Goal: Transaction & Acquisition: Obtain resource

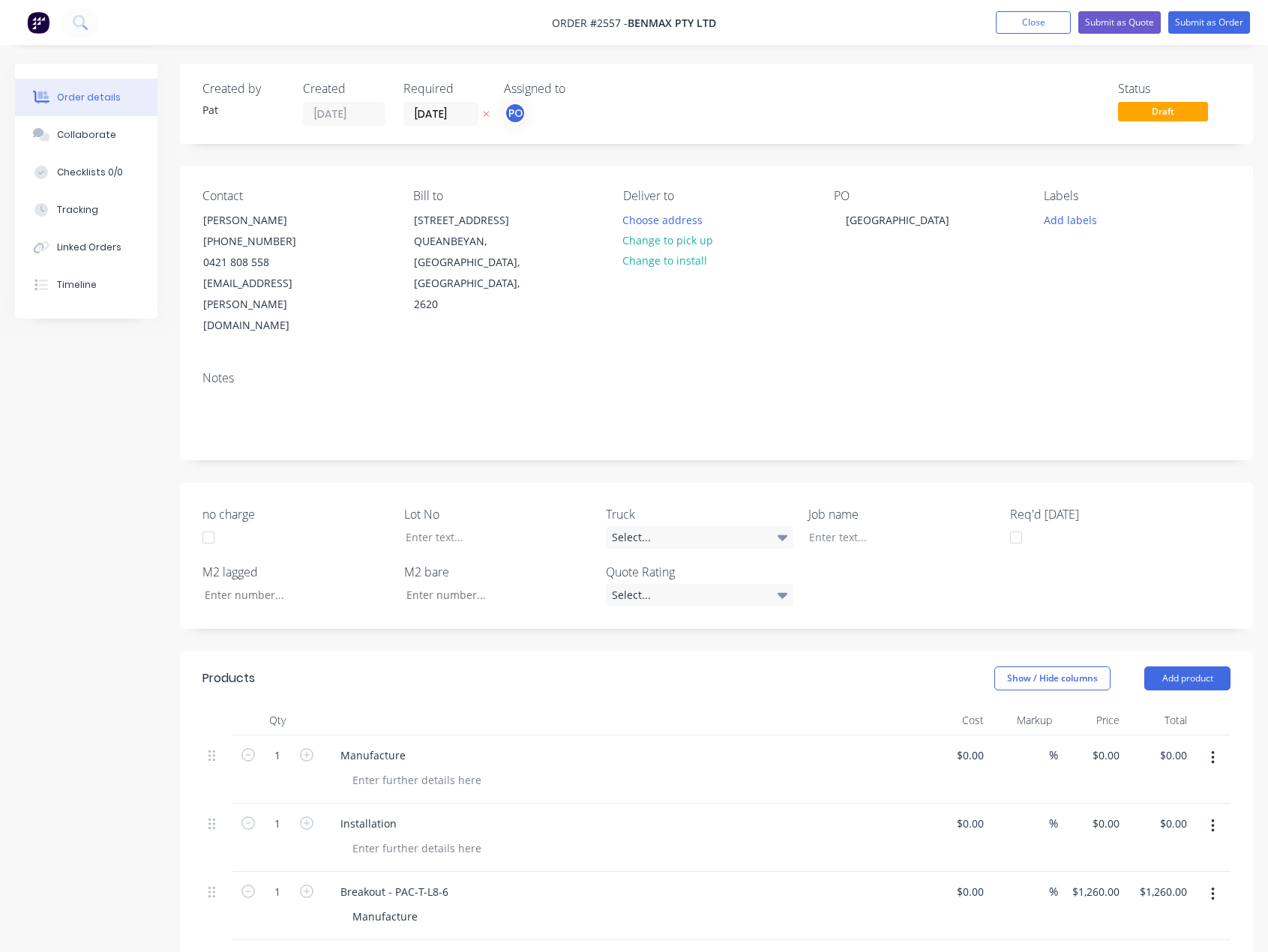
scroll to position [150, 0]
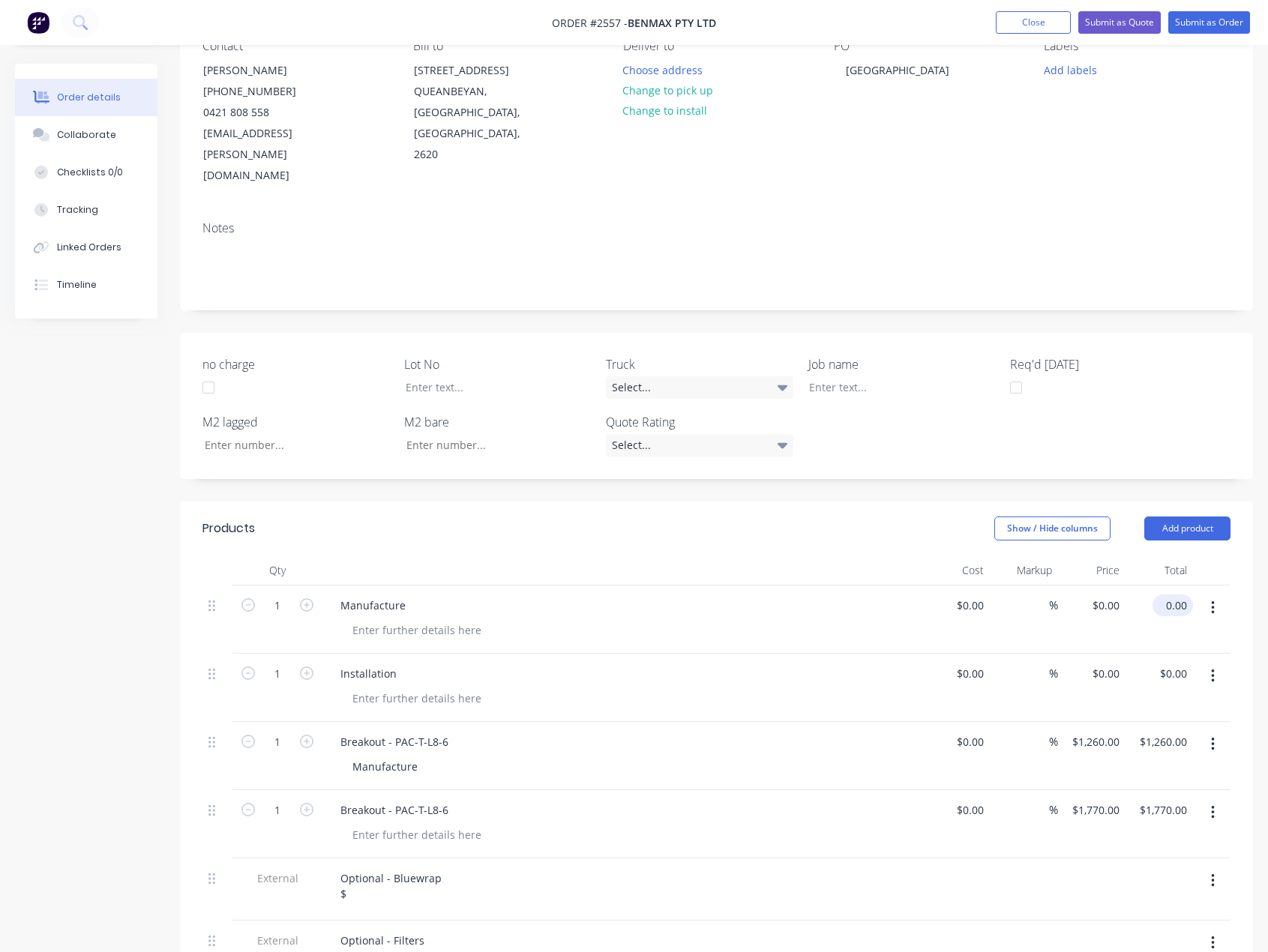
click at [1189, 595] on input "0.00" at bounding box center [1176, 605] width 34 height 21
type input "21850"
type input "$21,850.00"
click at [1178, 663] on input "0.00" at bounding box center [1176, 674] width 34 height 21
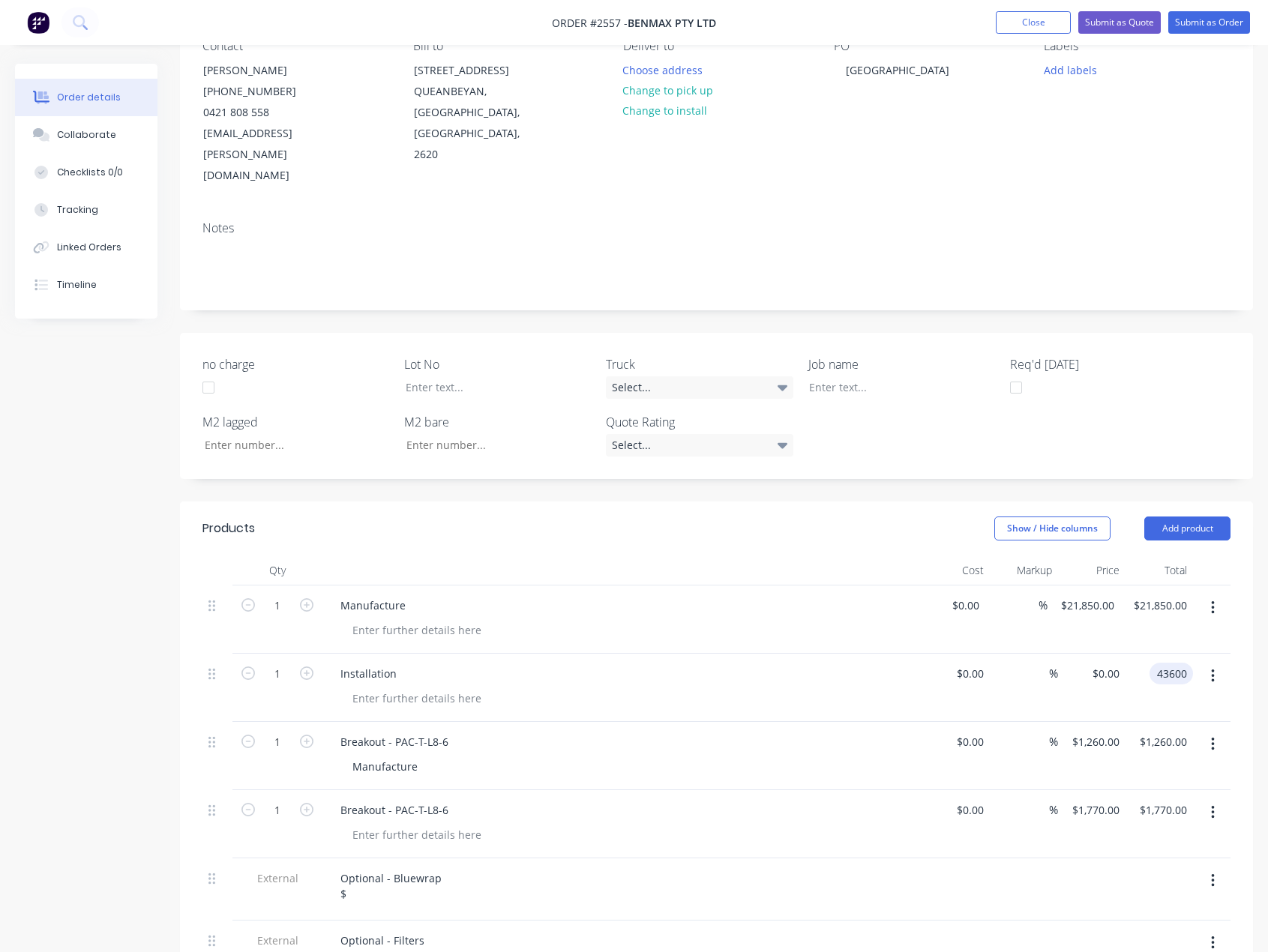
type input "43600"
type input "$43,600.00"
click at [817, 595] on div "Manufacture" at bounding box center [623, 605] width 588 height 21
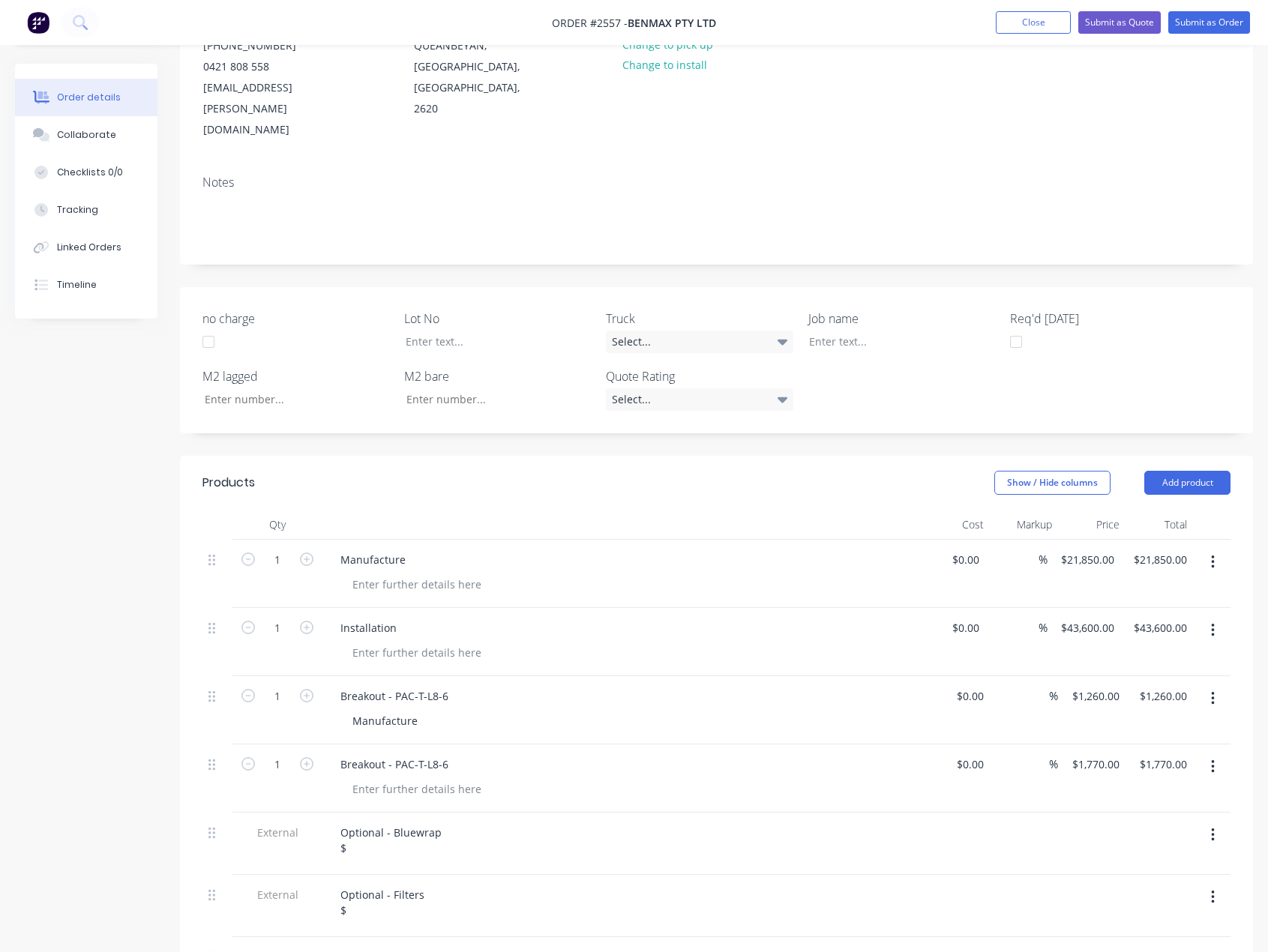
scroll to position [300, 0]
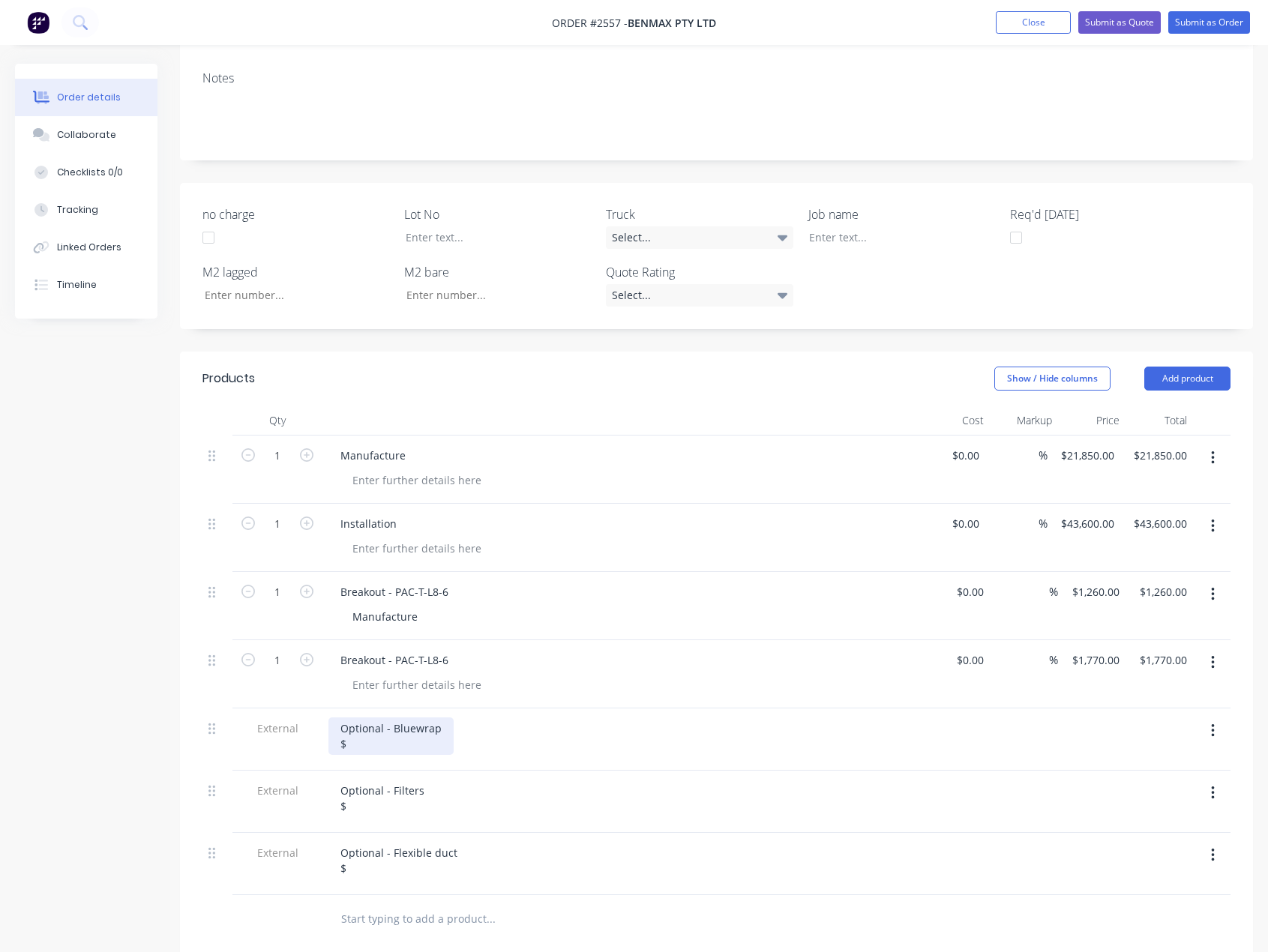
click at [418, 718] on div "Optional - Bluewrap $" at bounding box center [391, 737] width 125 height 38
click at [393, 780] on div "Optional - Filters $" at bounding box center [382, 798] width 108 height 38
click at [380, 842] on div "Optional - Flexible duct $" at bounding box center [399, 861] width 141 height 38
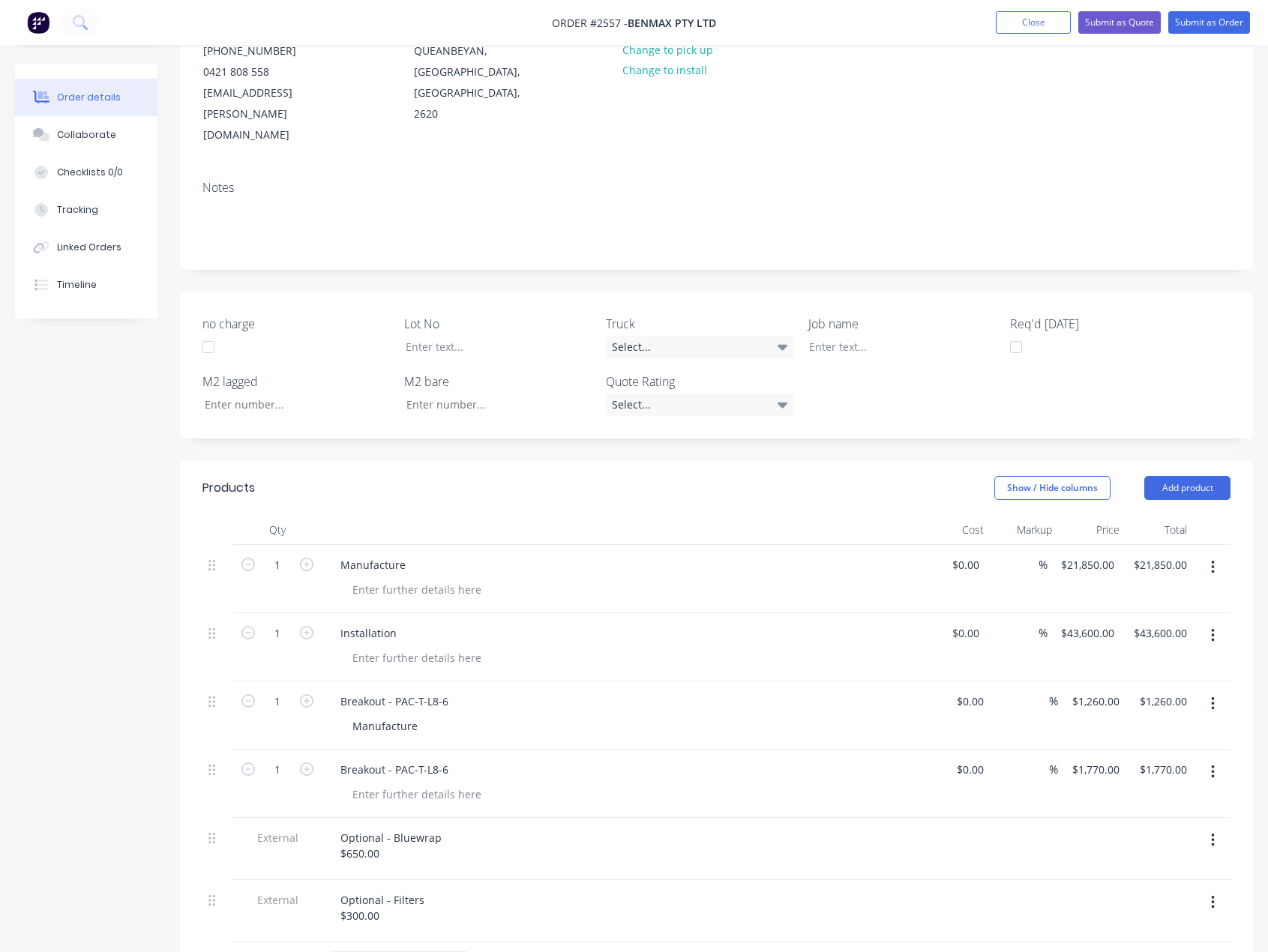
scroll to position [0, 0]
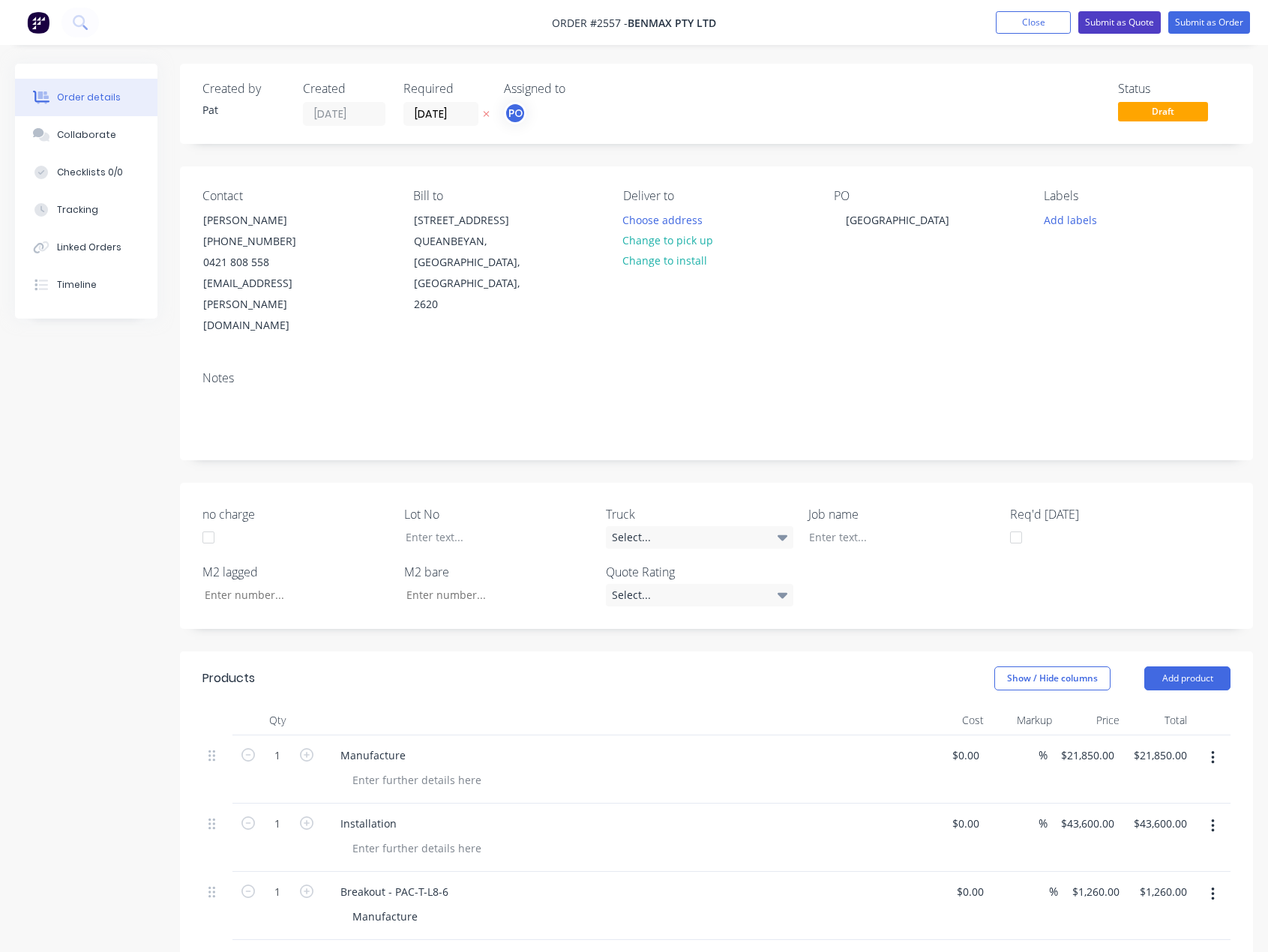
click at [1106, 26] on button "Submit as Quote" at bounding box center [1119, 22] width 82 height 22
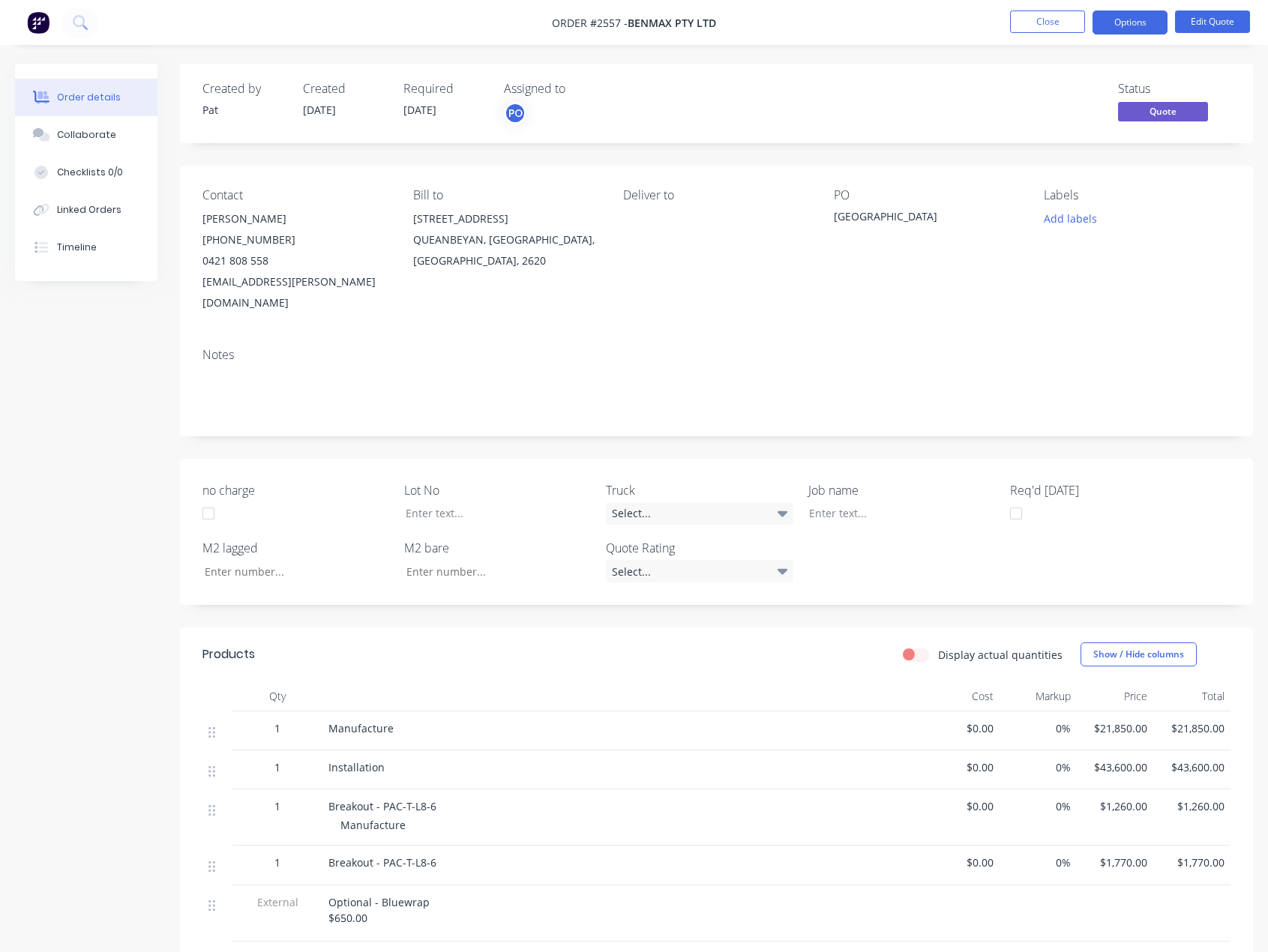
click at [1124, 35] on nav "Order #2557 - Benmax Pty Ltd Close Options Edit Quote" at bounding box center [634, 22] width 1268 height 45
click at [1120, 26] on button "Options" at bounding box center [1129, 22] width 75 height 24
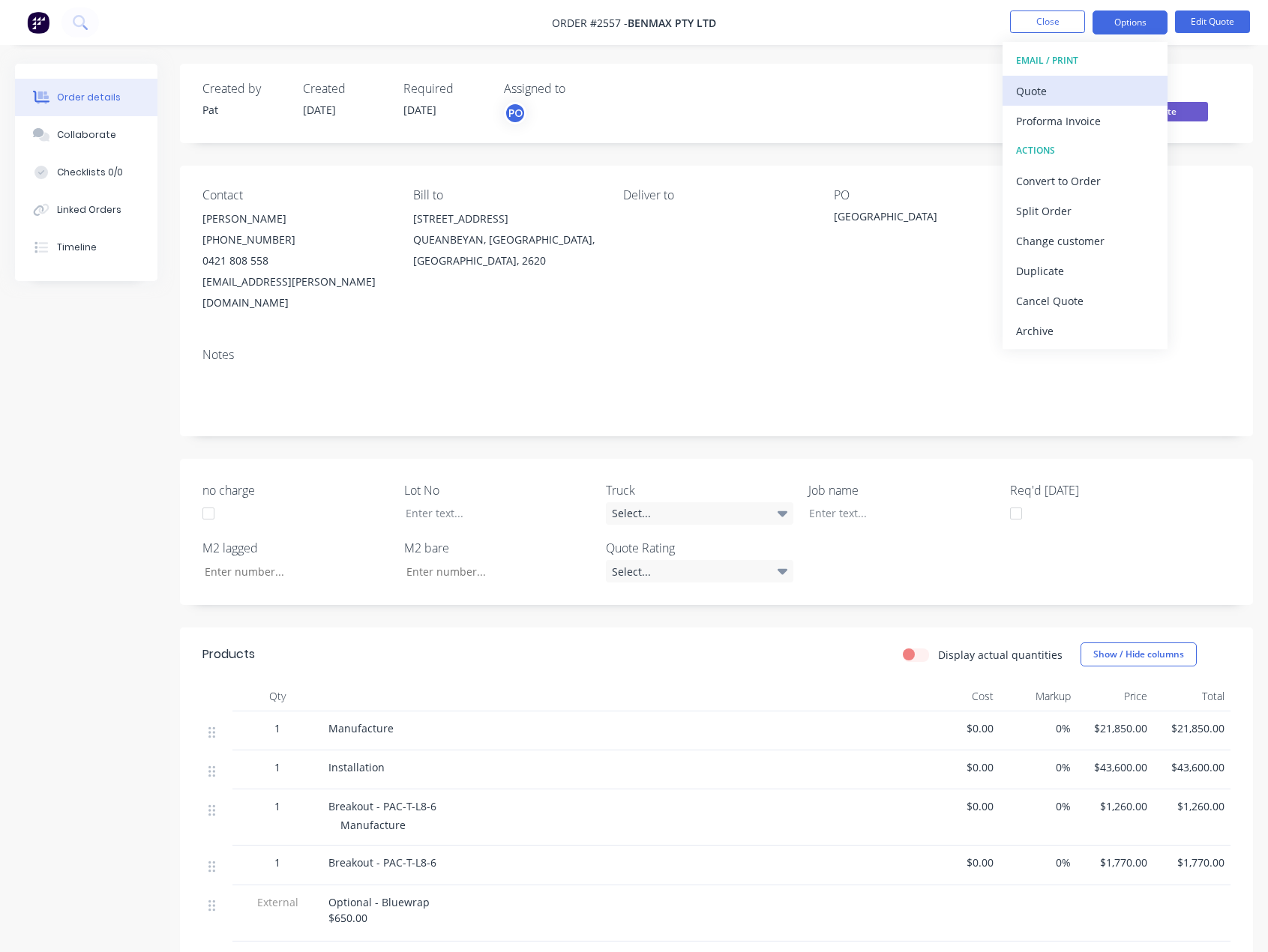
click at [1090, 83] on div "Quote" at bounding box center [1085, 91] width 138 height 21
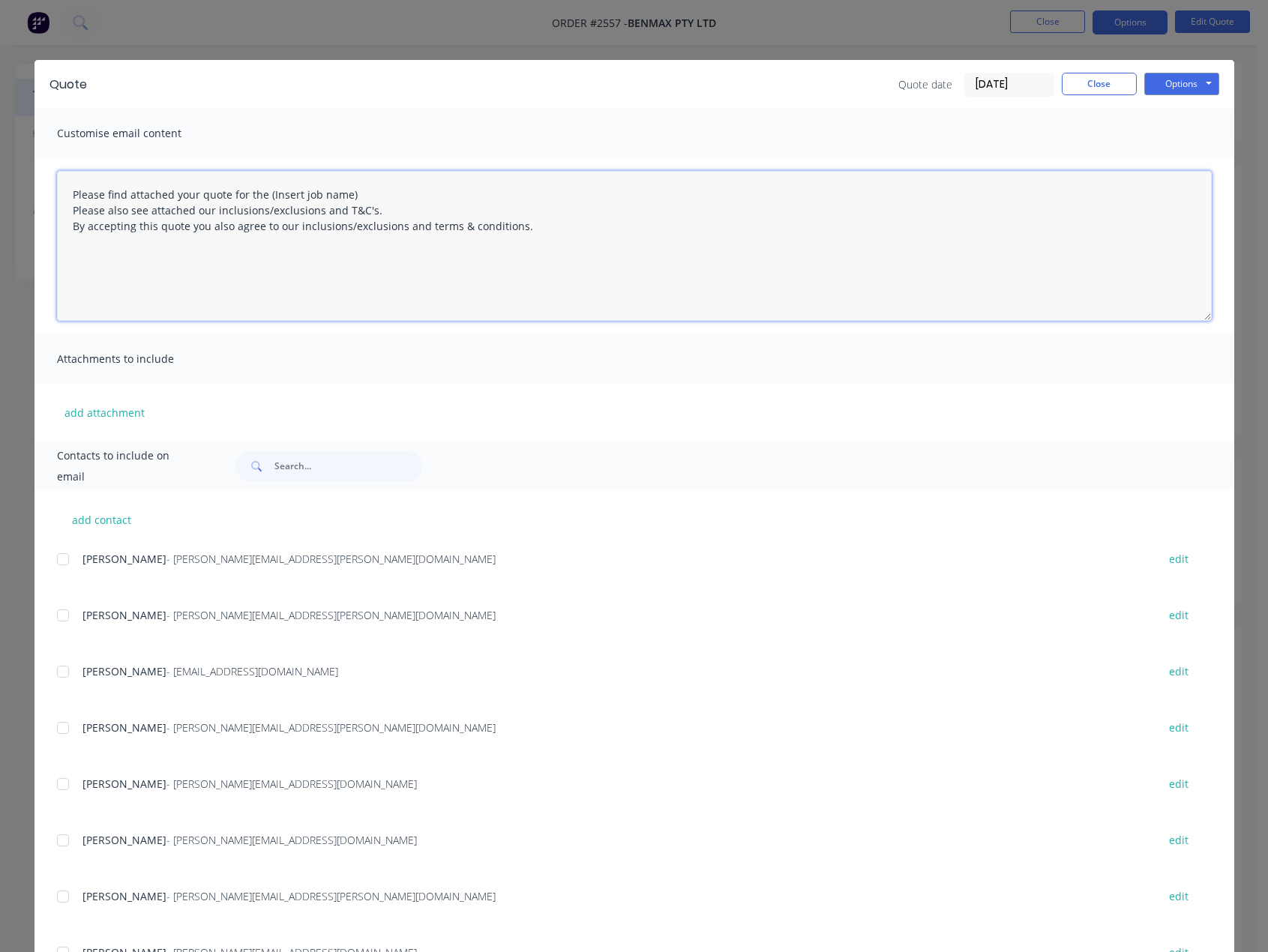
drag, startPoint x: 366, startPoint y: 193, endPoint x: 260, endPoint y: 199, distance: 106.2
click at [260, 199] on textarea "Please find attached your quote for the (Insert job name) Please also see attac…" at bounding box center [634, 246] width 1155 height 150
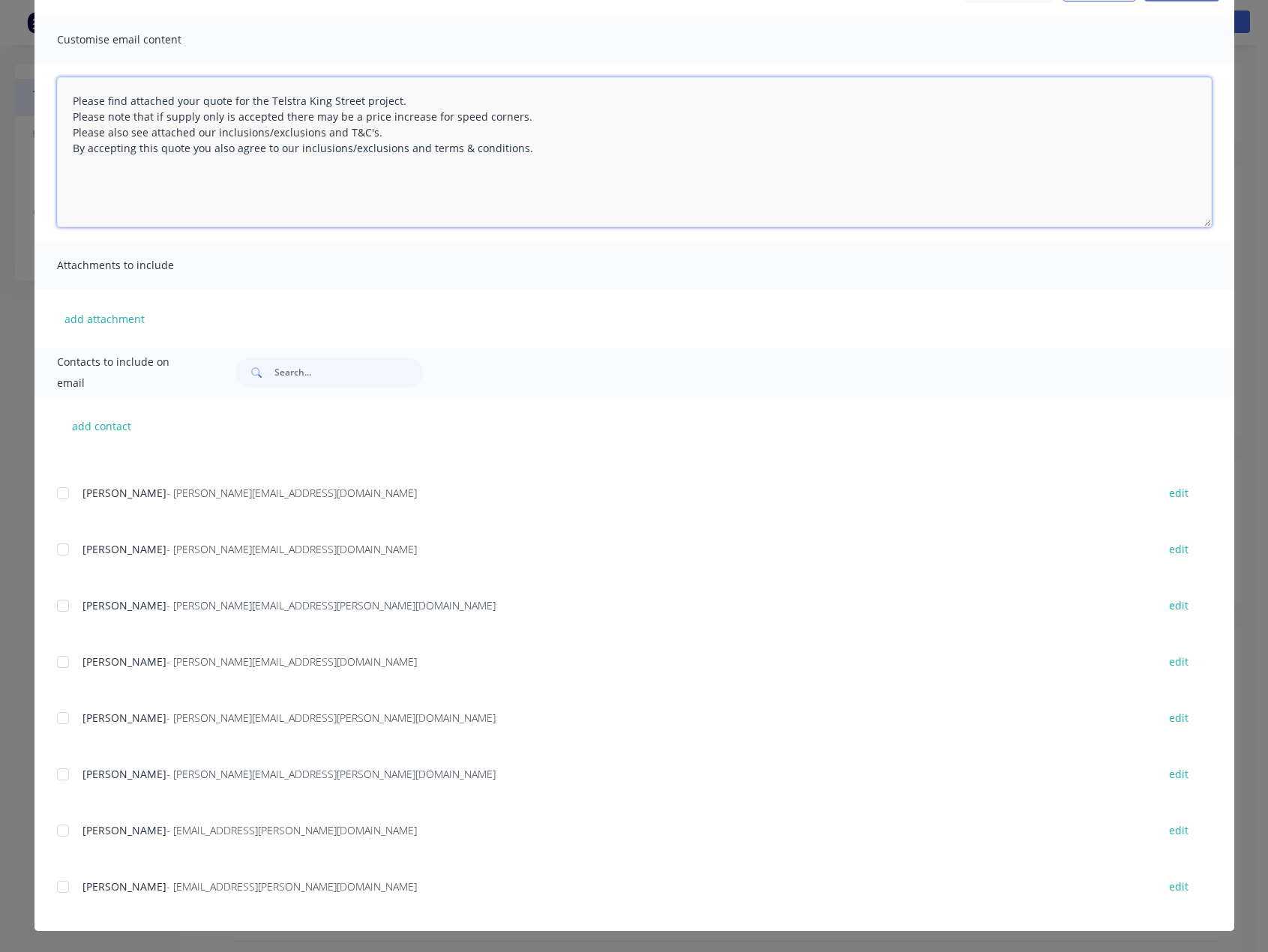
scroll to position [199, 0]
click at [62, 831] on div at bounding box center [62, 829] width 30 height 30
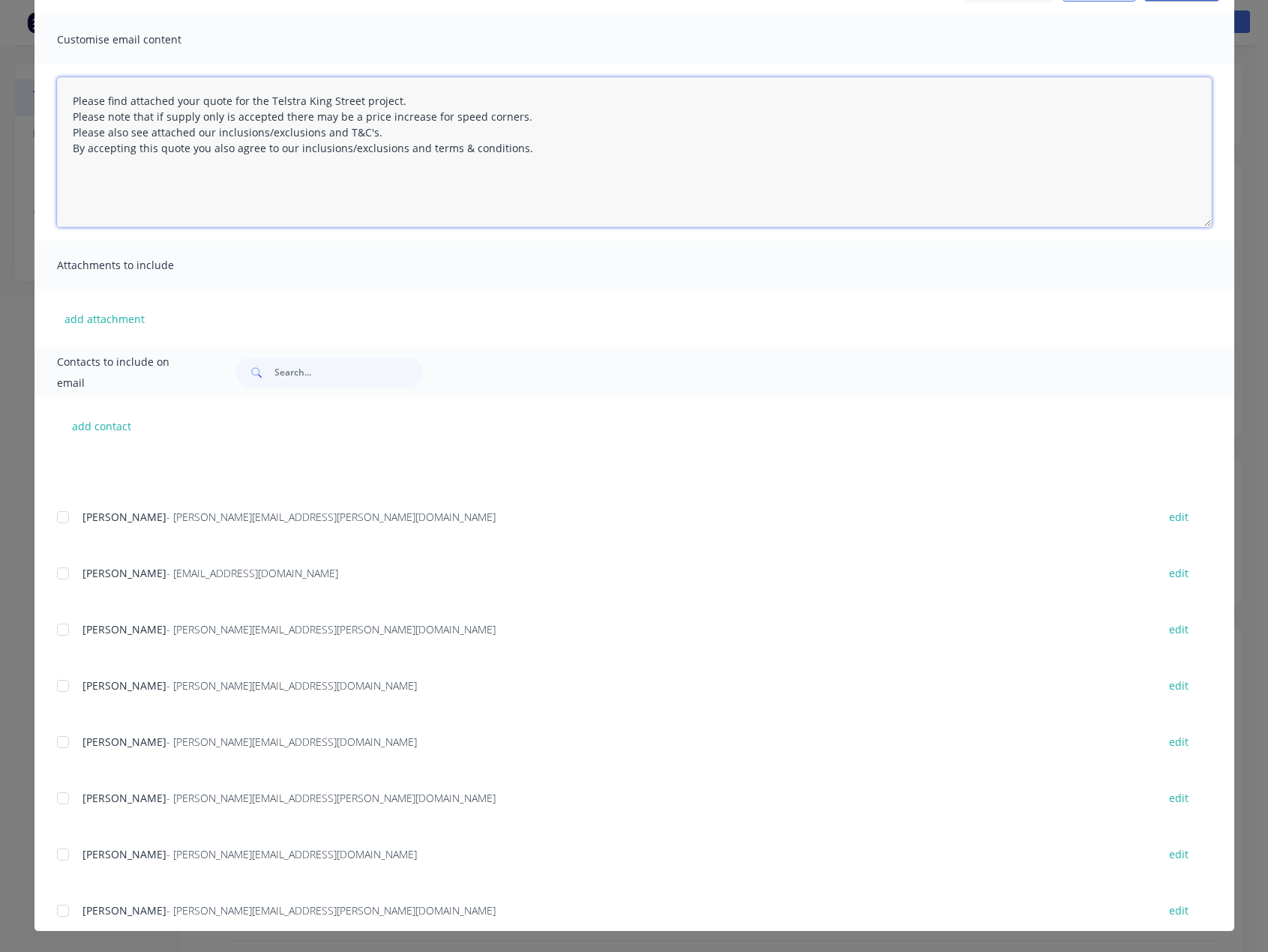
scroll to position [0, 0]
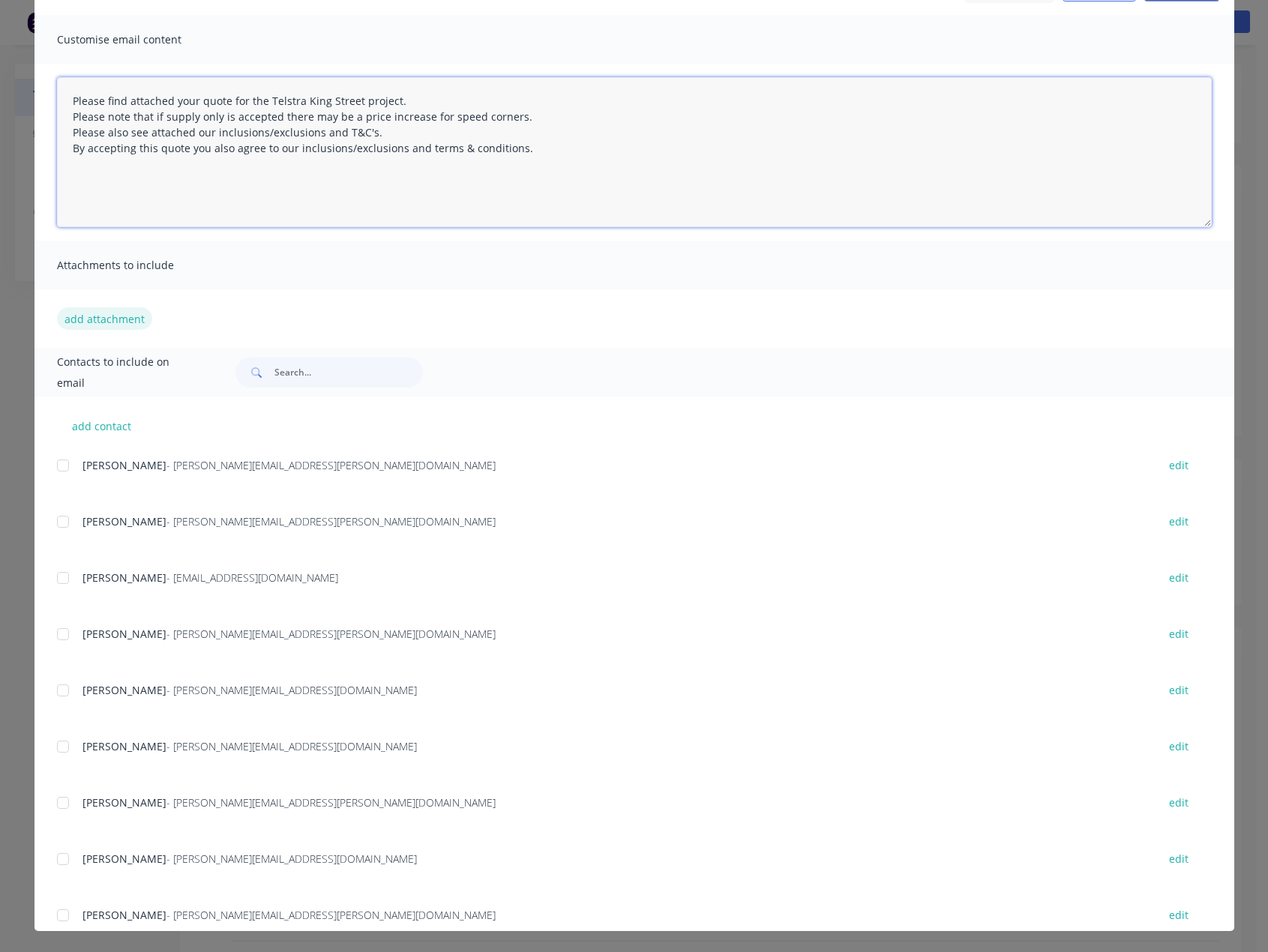
type textarea "Please find attached your quote for the Telstra King Street project. Please not…"
click at [131, 310] on button "add attachment" at bounding box center [104, 318] width 95 height 22
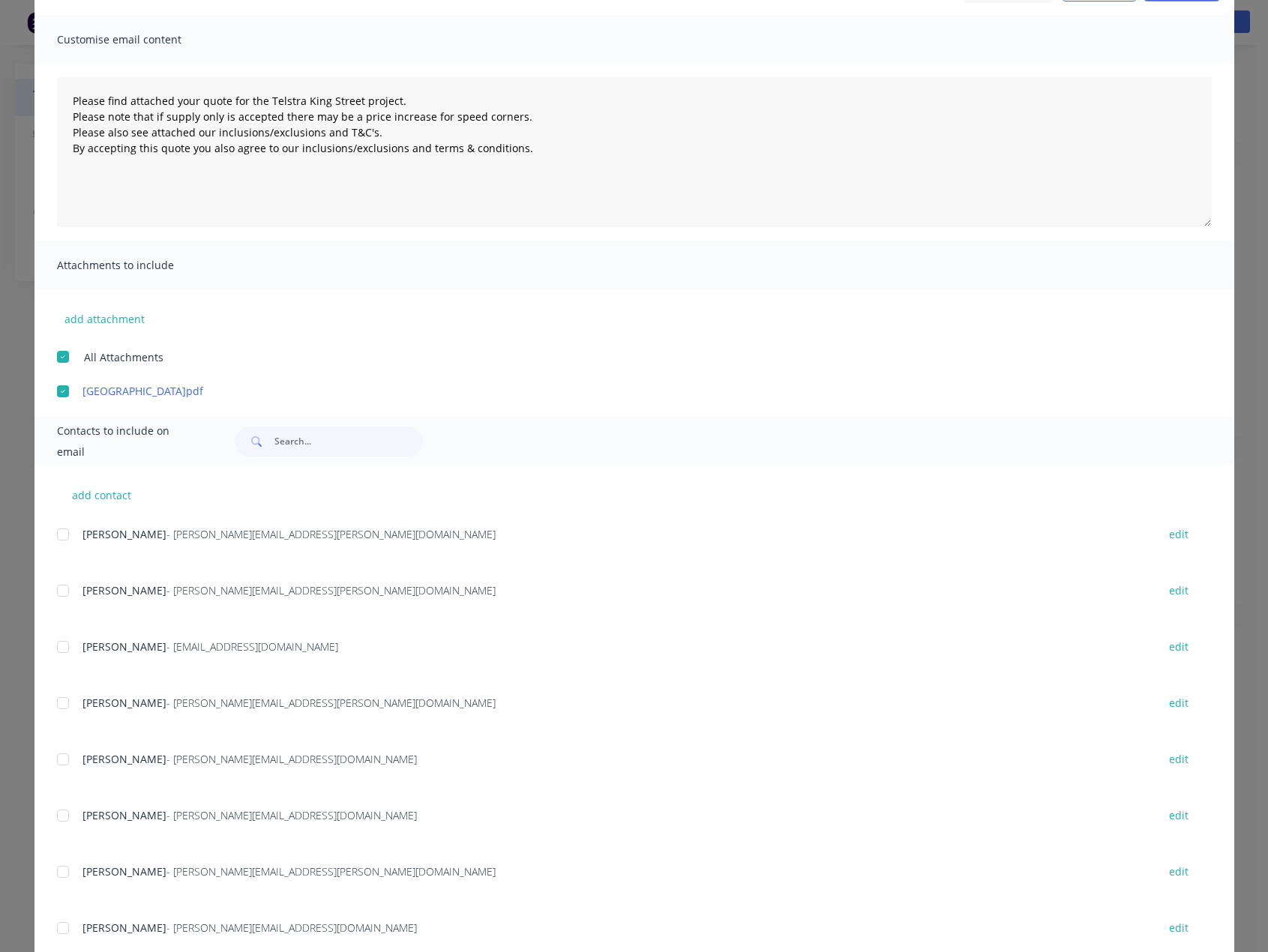
click at [106, 332] on div "add attachment All Attachments [GEOGRAPHIC_DATA]pdf" at bounding box center [634, 343] width 1200 height 109
click at [107, 316] on button "add attachment" at bounding box center [104, 318] width 95 height 22
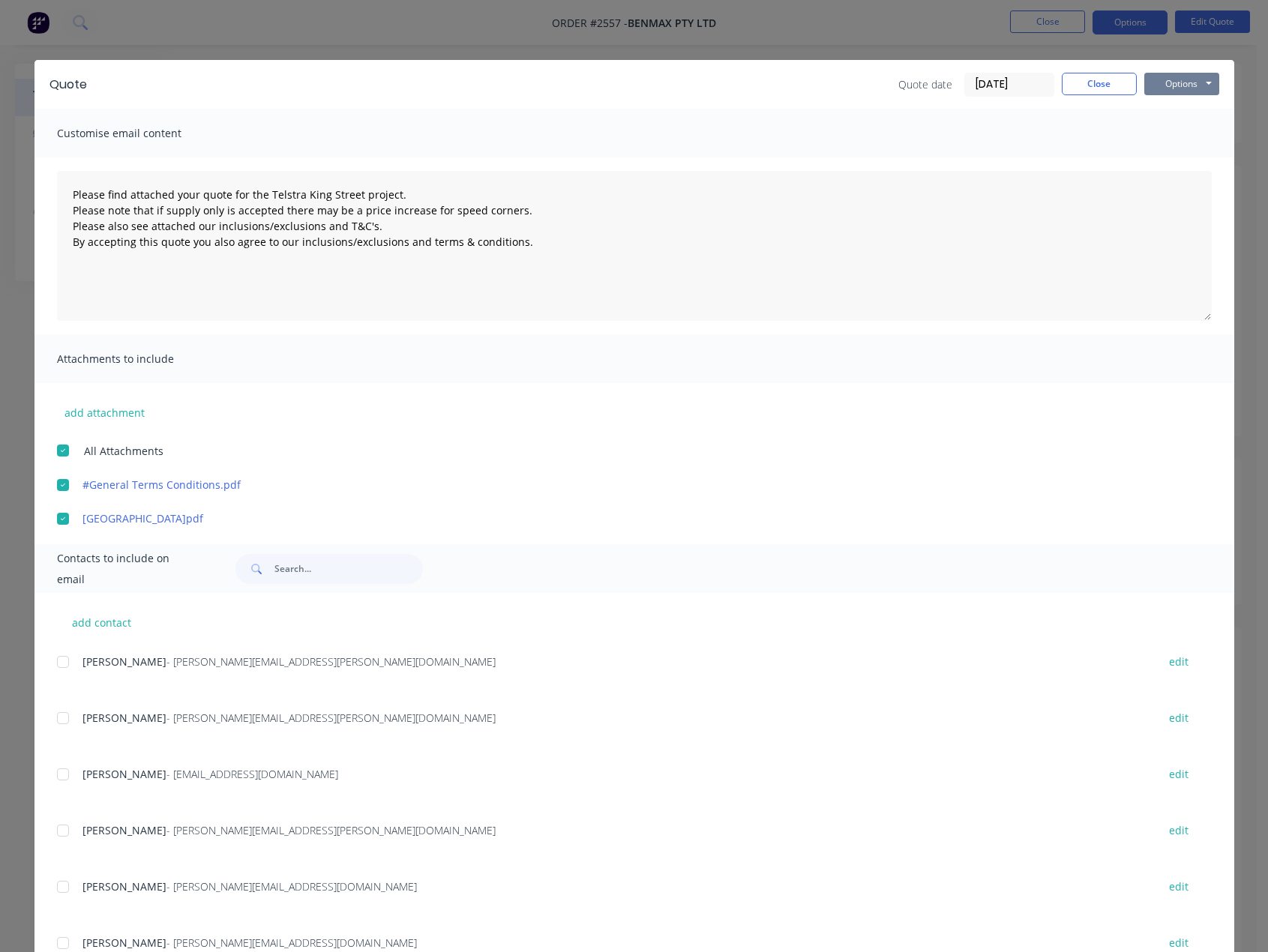
click at [1160, 85] on button "Options" at bounding box center [1181, 84] width 75 height 22
click at [1175, 153] on button "Email" at bounding box center [1192, 160] width 96 height 25
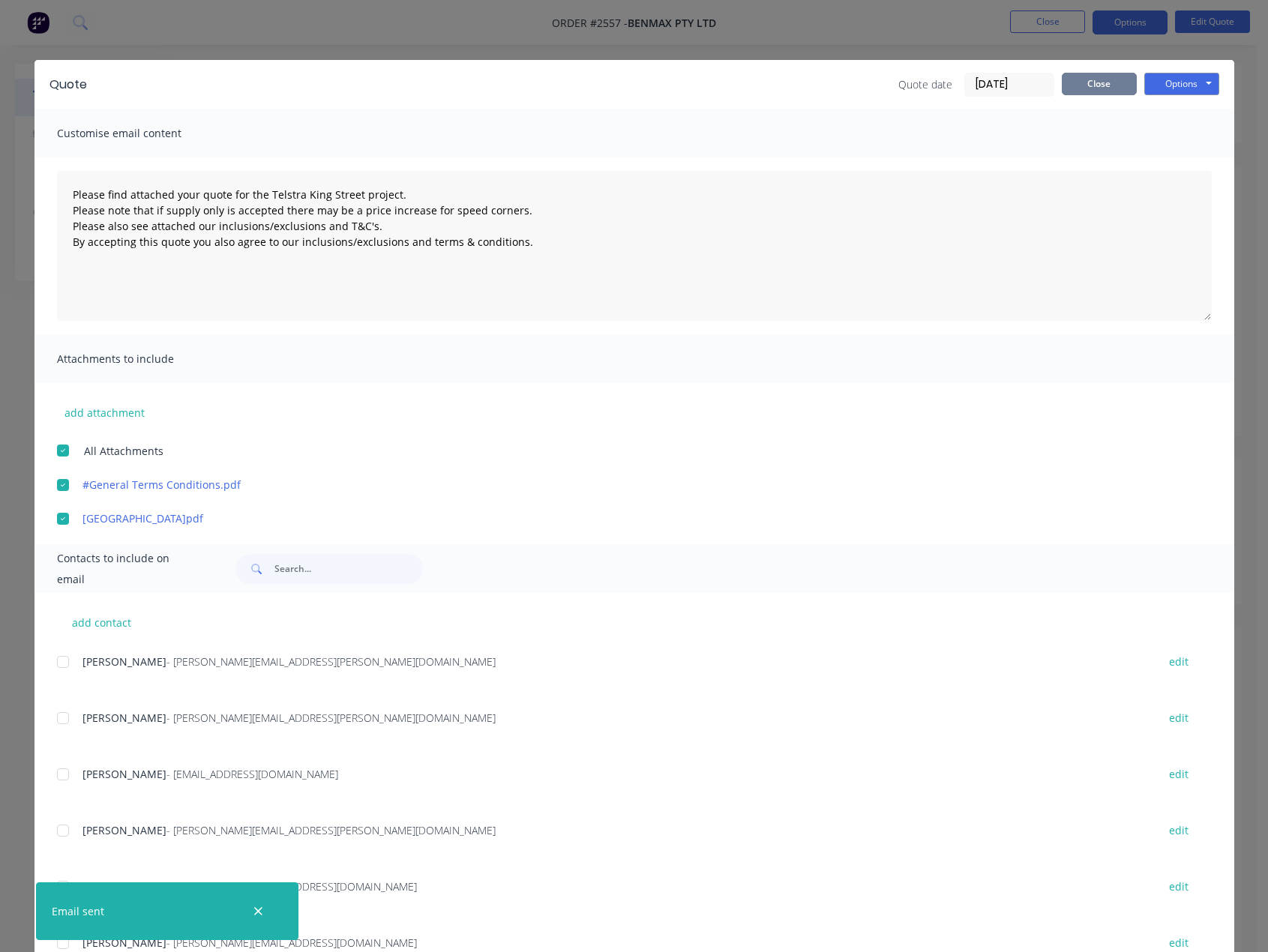
click at [1082, 91] on button "Close" at bounding box center [1099, 84] width 75 height 22
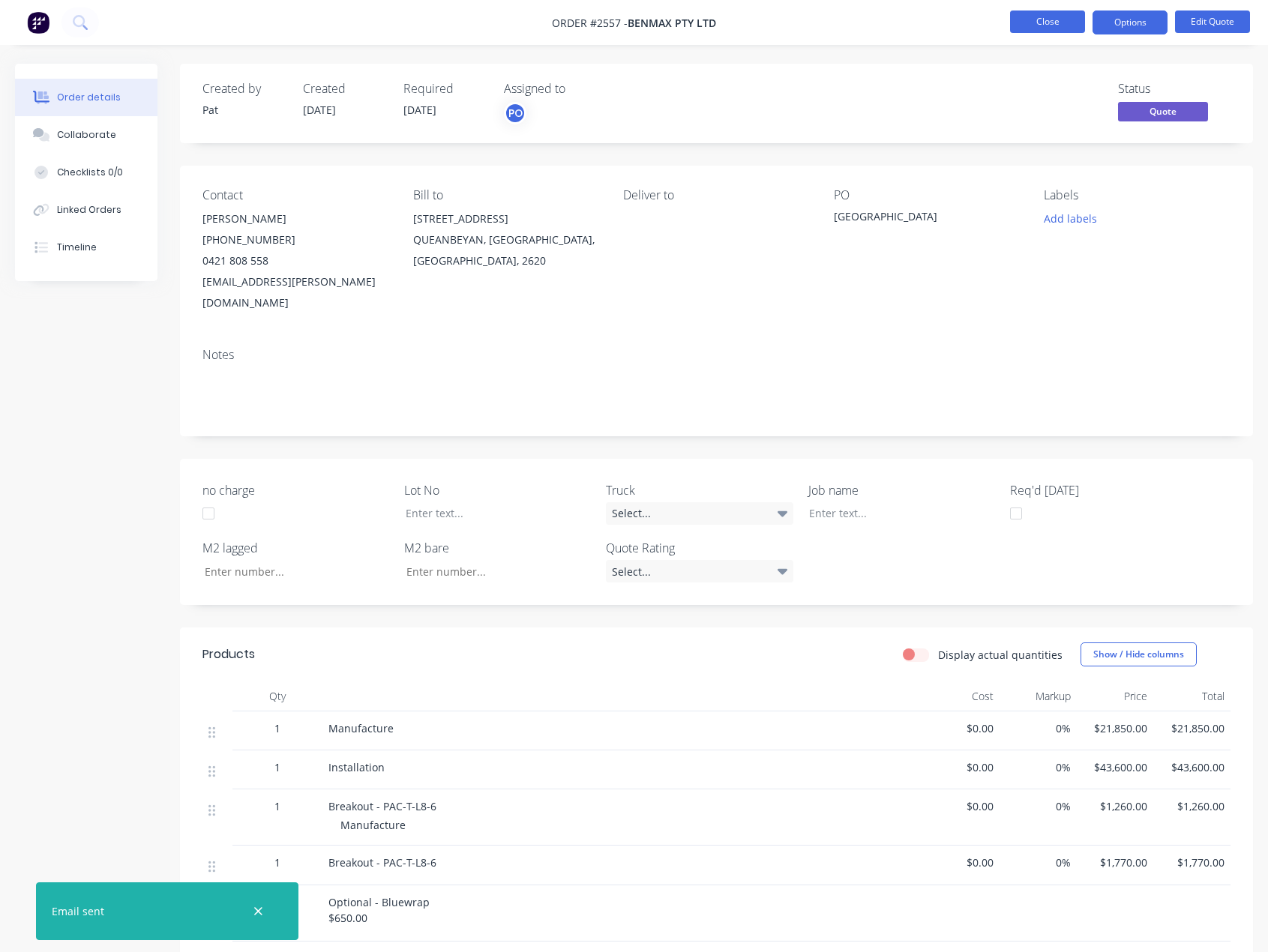
click at [1060, 30] on button "Close" at bounding box center [1047, 21] width 75 height 22
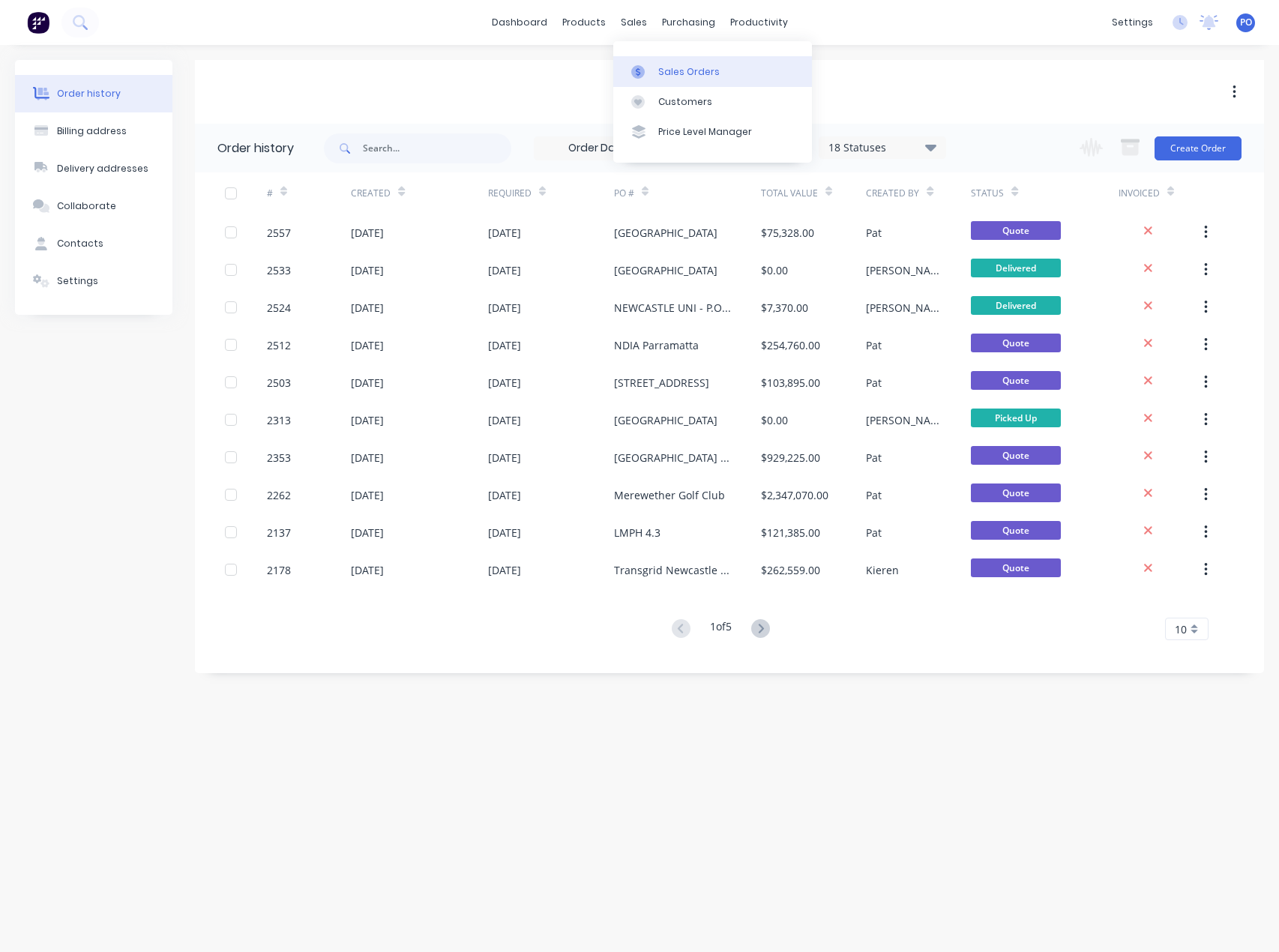
click at [657, 80] on link "Sales Orders" at bounding box center [713, 71] width 199 height 30
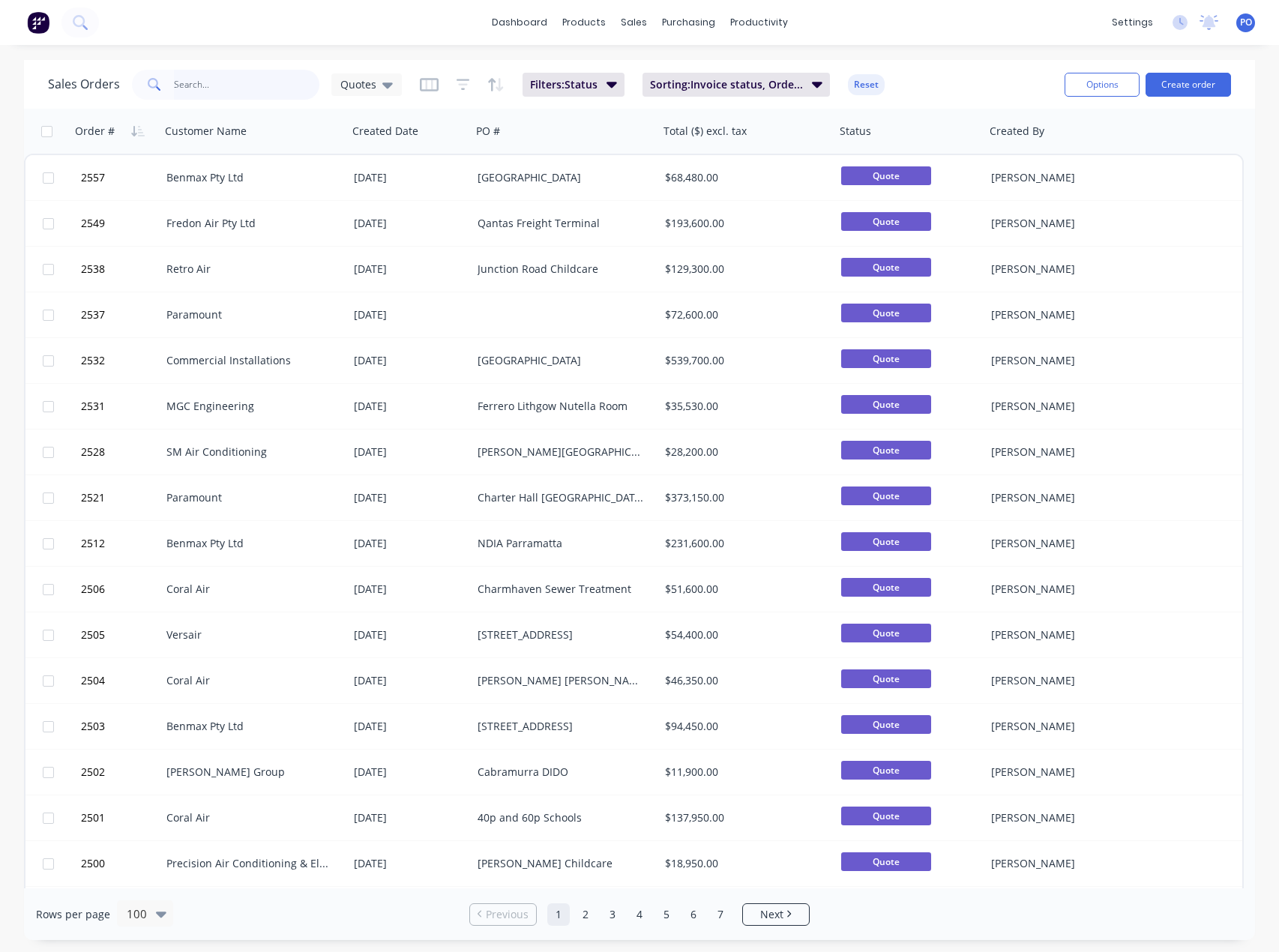
click at [250, 82] on input "text" at bounding box center [247, 85] width 146 height 30
click at [1211, 83] on button "Create order" at bounding box center [1189, 85] width 85 height 24
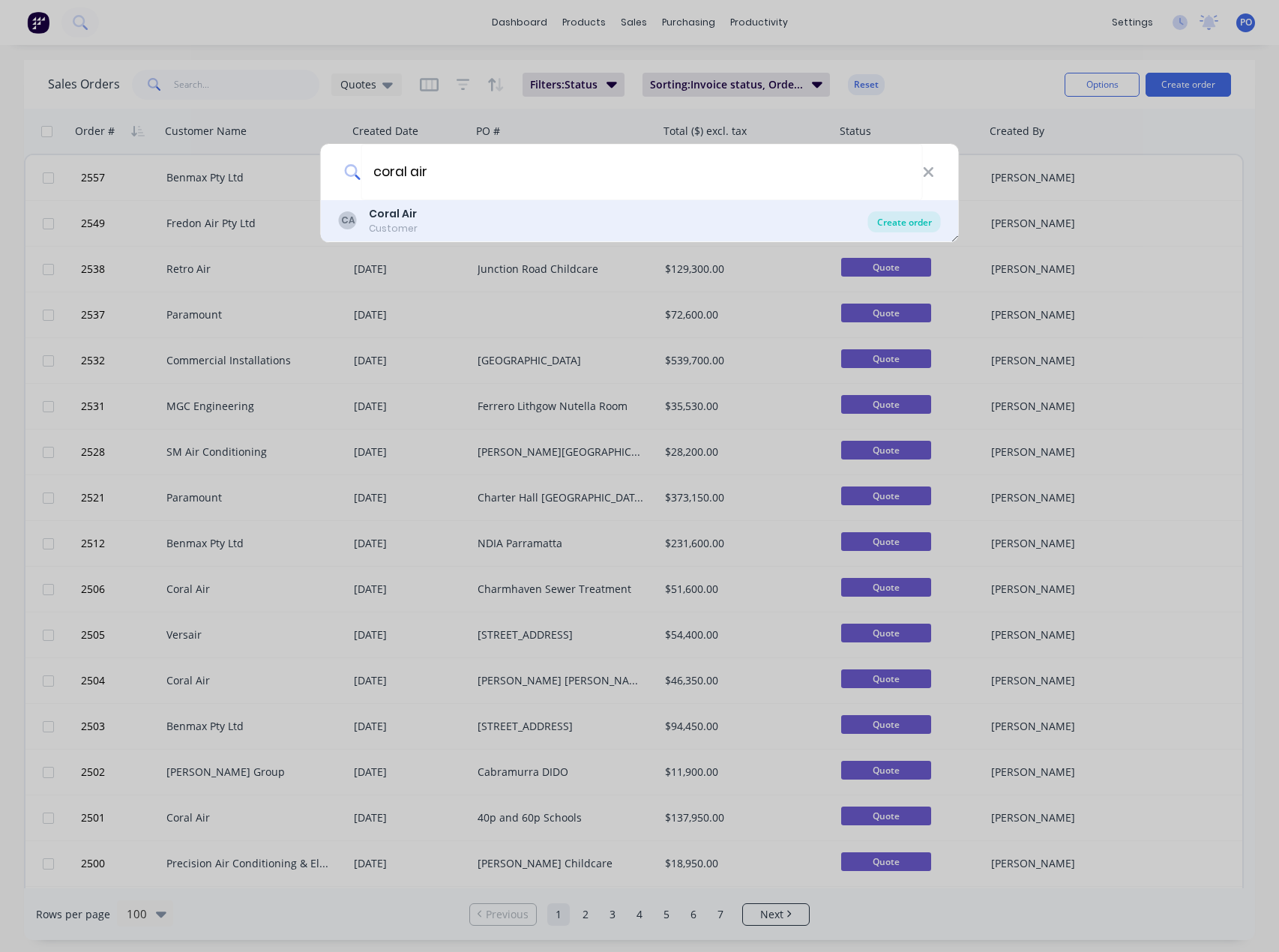
type input "coral air"
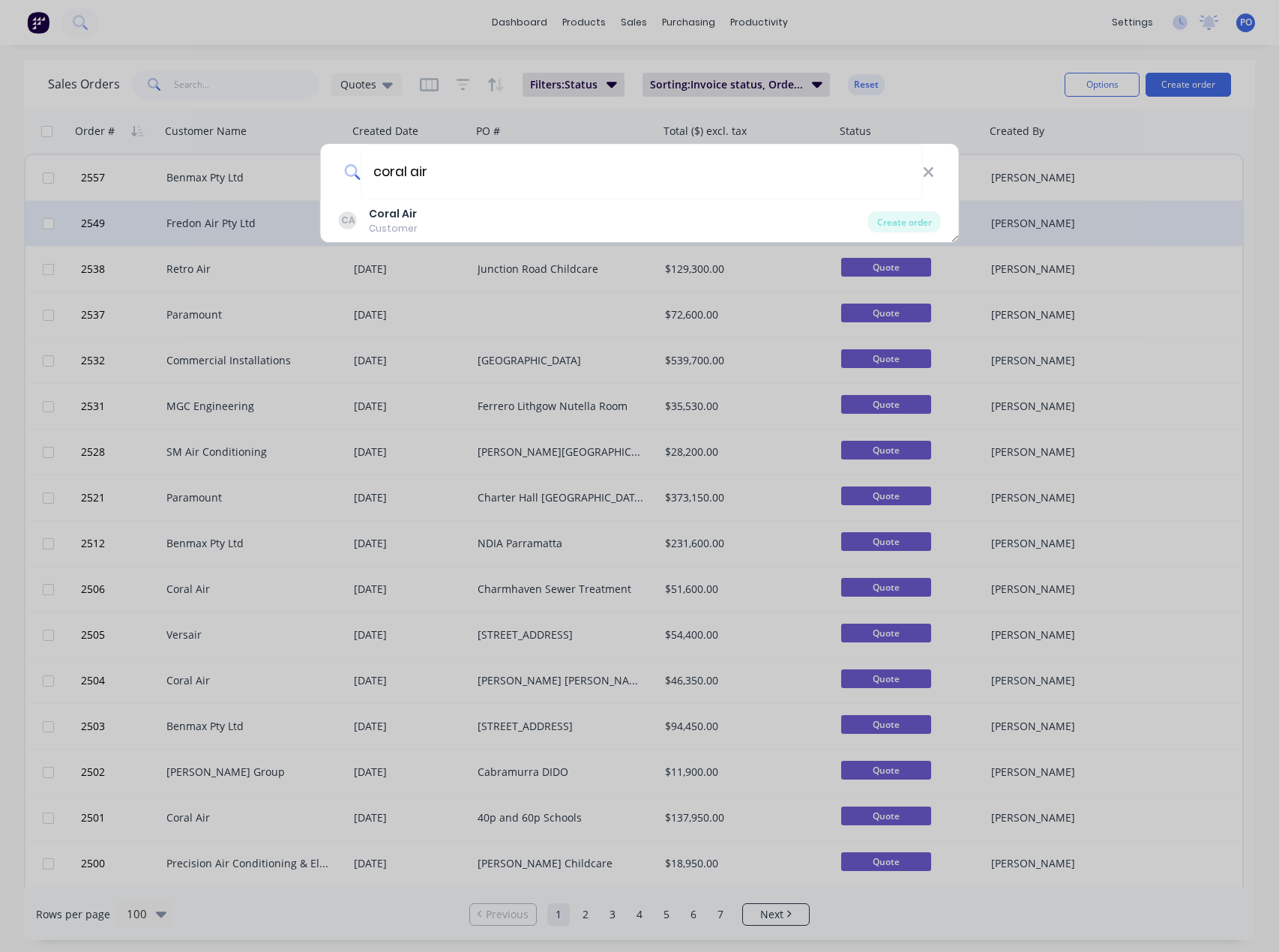
click at [894, 216] on div "Create order" at bounding box center [904, 222] width 73 height 21
